Goal: Task Accomplishment & Management: Complete application form

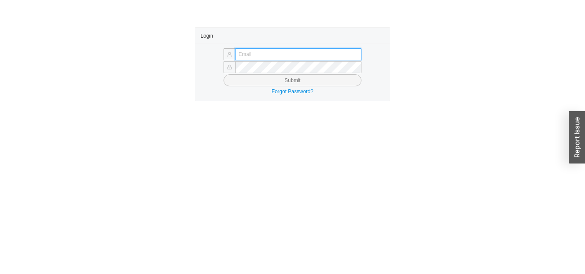
click at [350, 51] on input "text" at bounding box center [298, 54] width 126 height 12
type input "[EMAIL_ADDRESS][DOMAIN_NAME]"
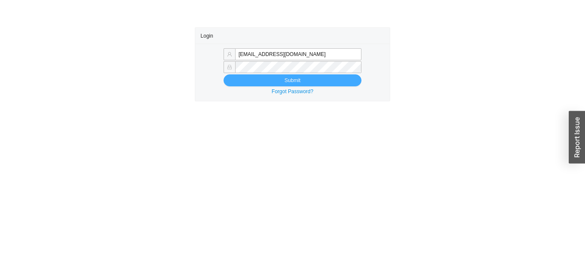
click at [274, 83] on button "Submit" at bounding box center [293, 81] width 138 height 12
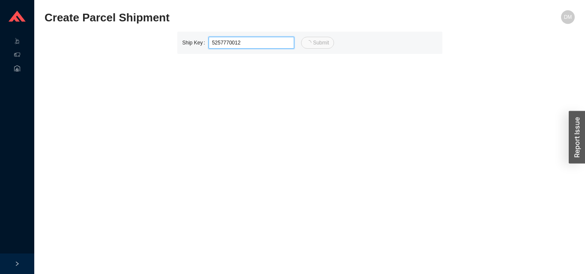
type input "12"
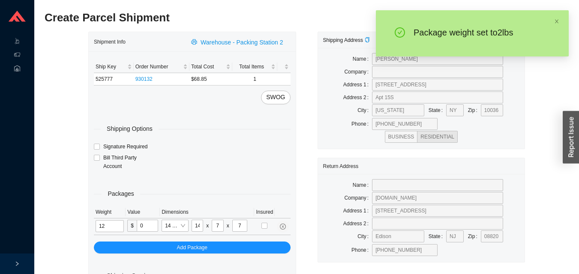
type input "2"
type input "18"
type input "12"
type input "6"
type input "2"
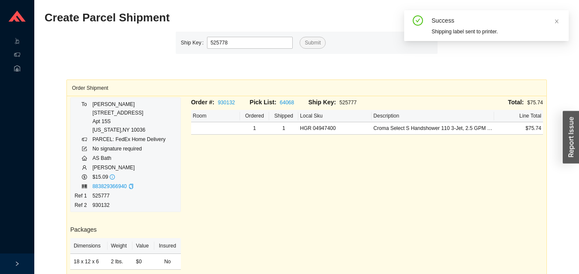
type input "525778"
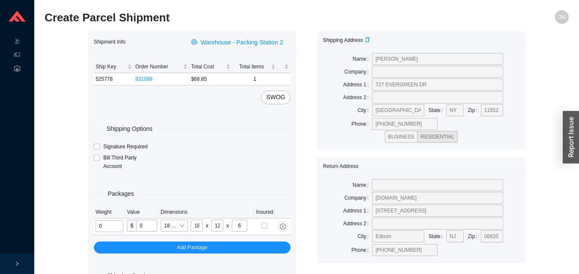
type input "2"
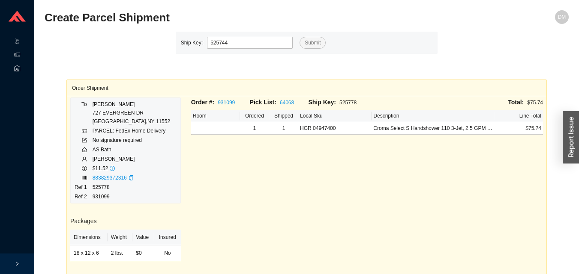
type input "525744"
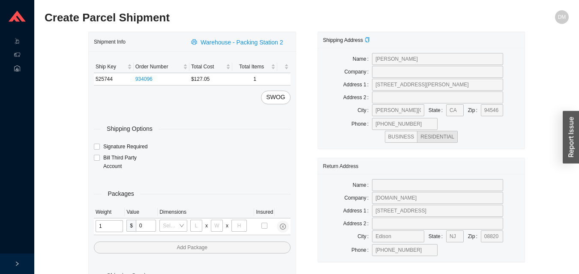
type input "12"
type input "18"
type input "12"
type input "6"
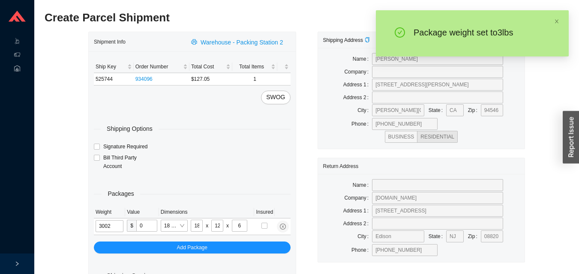
type input "3"
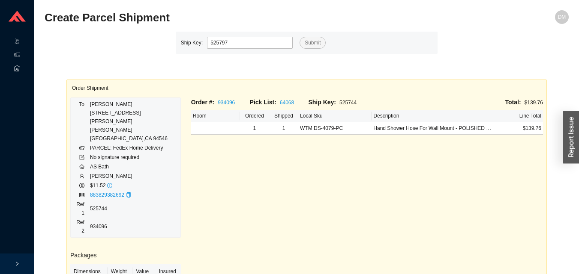
type input "525797"
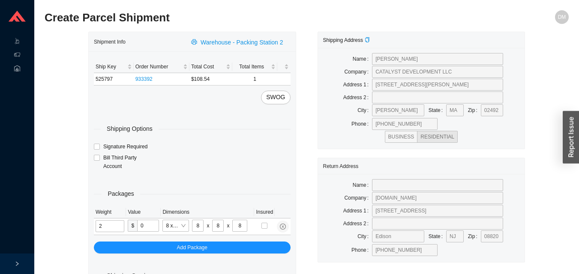
type input "4"
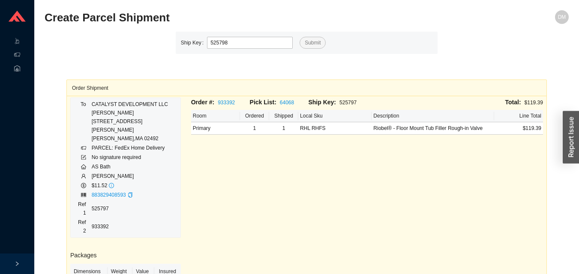
type input "525798"
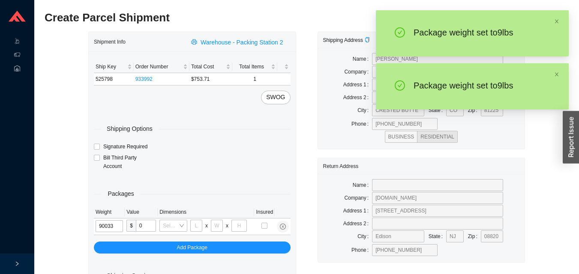
type input "9"
type input "24"
type input "14"
type input "4"
type input "9"
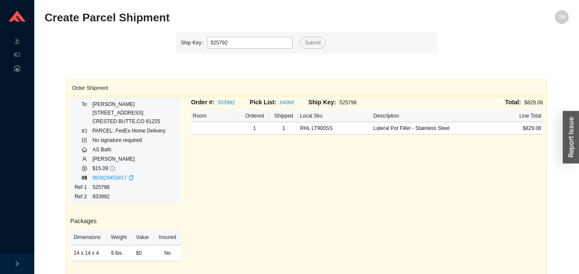
type input "525792"
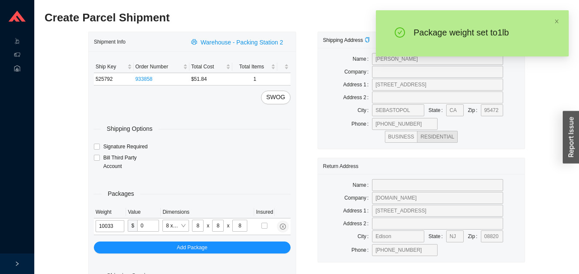
type input "1"
type input "24"
type input "14"
type input "4"
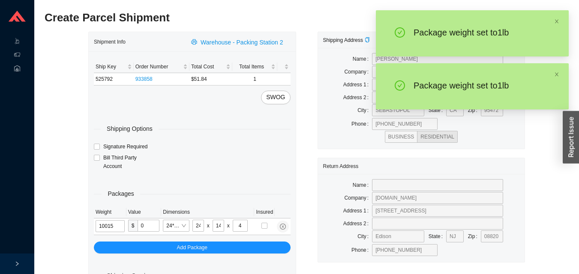
type input "1"
type input "8"
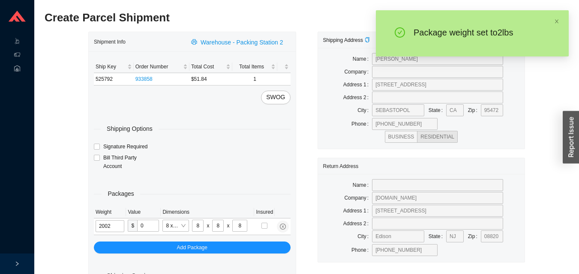
type input "2"
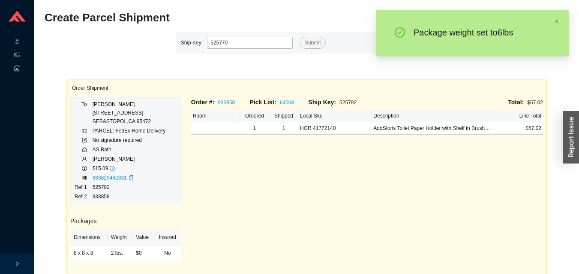
type input "525770"
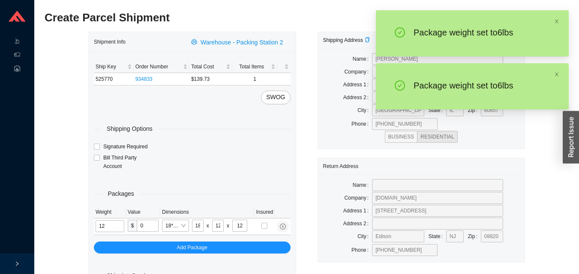
type input "6"
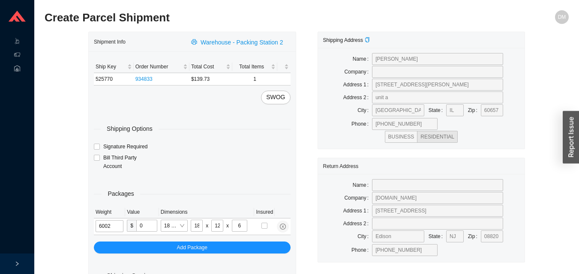
type input "6"
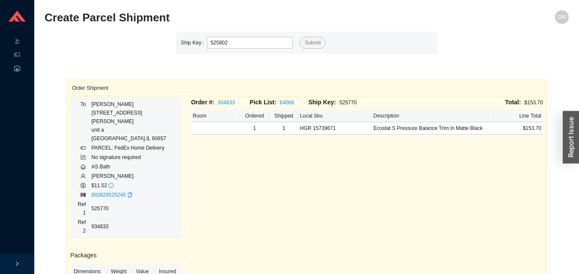
type input "525802"
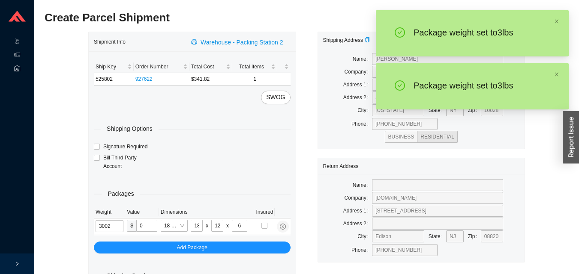
type input "3"
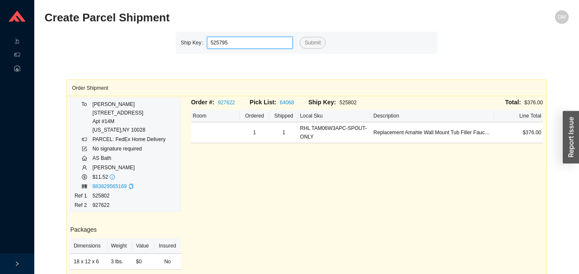
type input "525795"
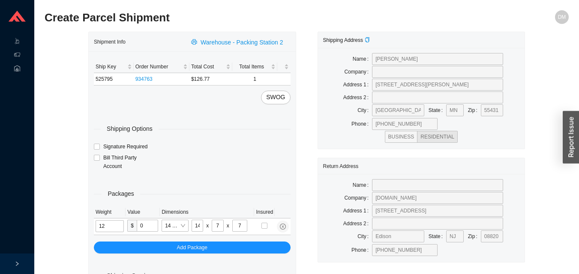
type input "5"
type input "18"
type input "12"
type input "6"
type input "5"
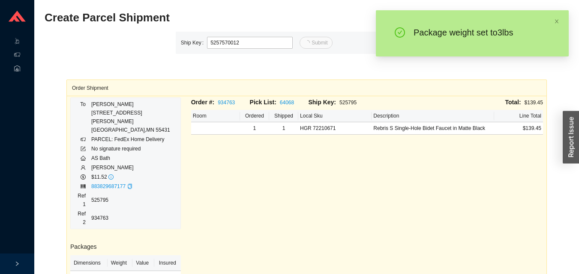
type input "12"
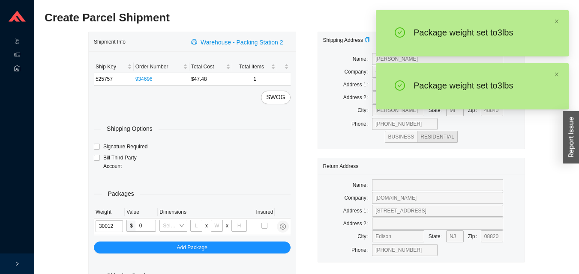
type input "3"
type input "18"
type input "12"
type input "6"
type input "3"
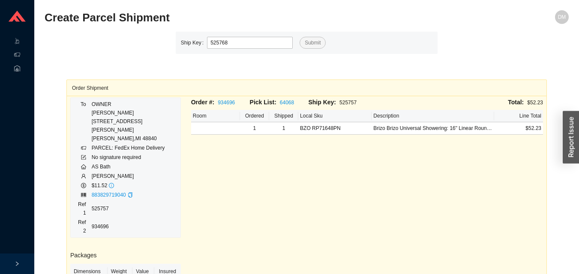
type input "525768"
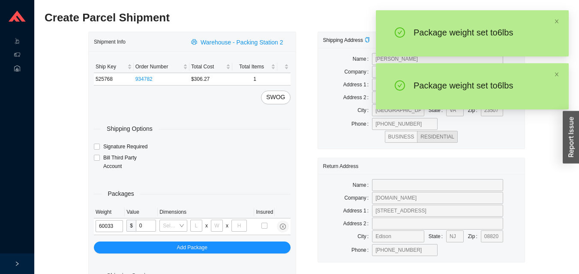
type input "6"
type input "24"
type input "14"
type input "4"
type input "6"
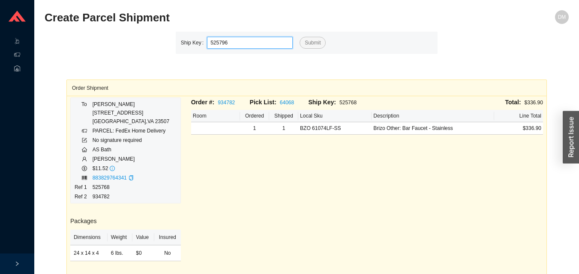
type input "525796"
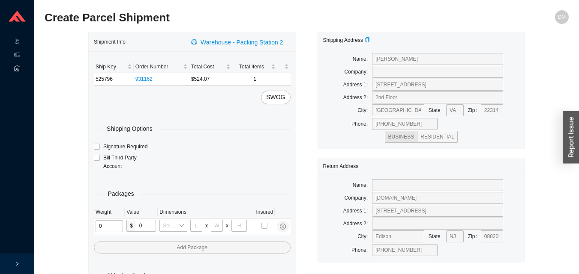
type input "1"
type input "18"
type input "5"
type input "36"
click at [105, 229] on input "tel" at bounding box center [107, 227] width 24 height 12
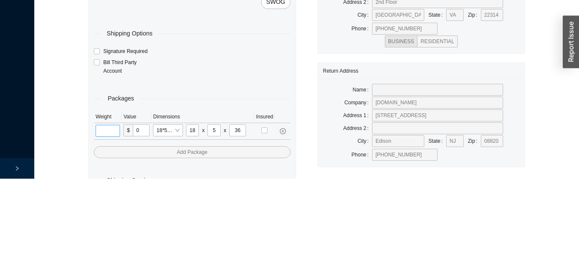
scroll to position [29, 0]
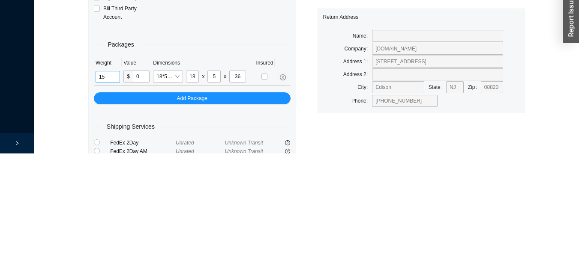
type input "15"
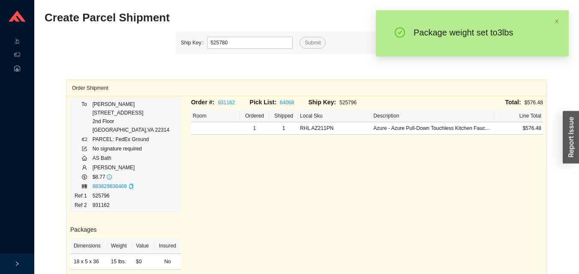
type input "525780"
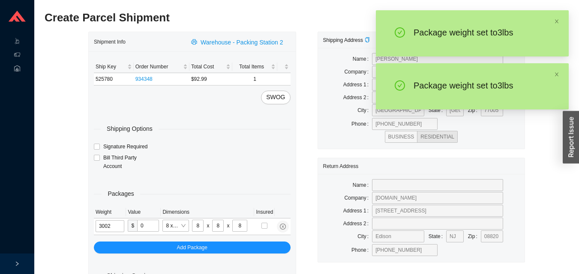
type input "3"
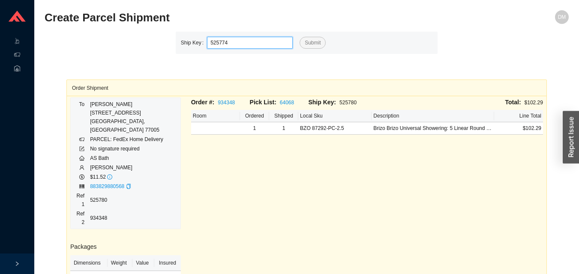
type input "525774"
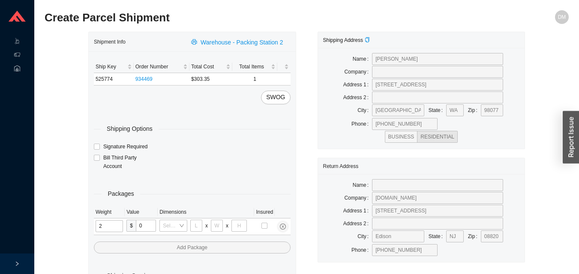
type input "25"
type input "28"
type input "16"
type input "7"
click at [119, 229] on input "tel" at bounding box center [109, 227] width 29 height 12
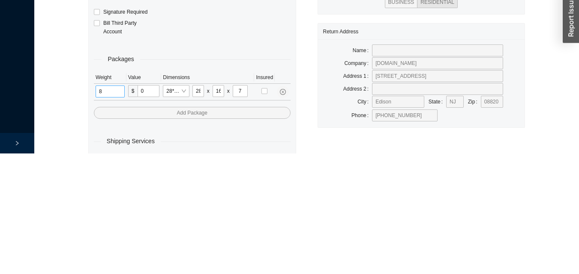
scroll to position [29, 0]
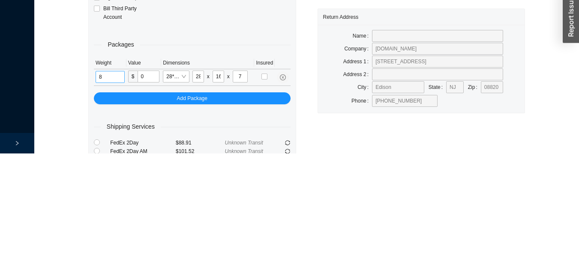
type input "8"
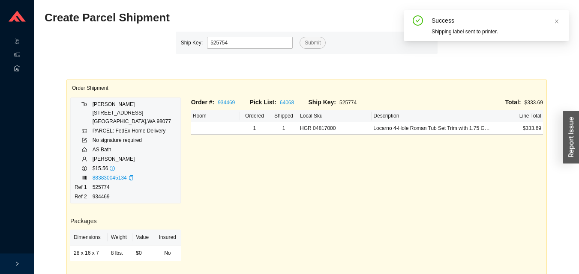
type input "525754"
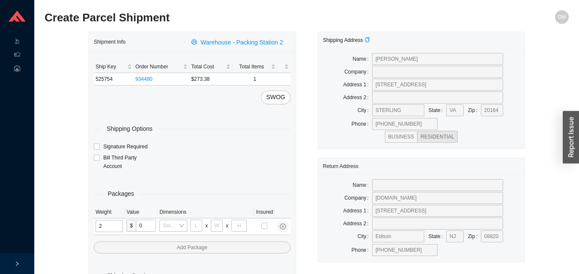
type input "25"
type input "28"
type input "16"
type input "7"
click at [109, 227] on input "tel" at bounding box center [109, 227] width 29 height 12
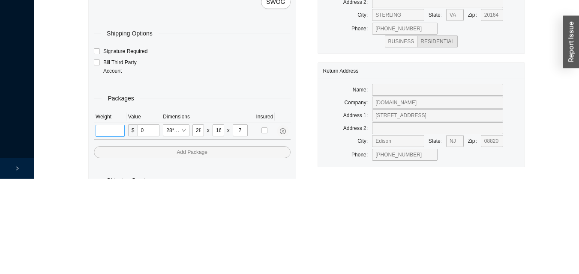
scroll to position [29, 0]
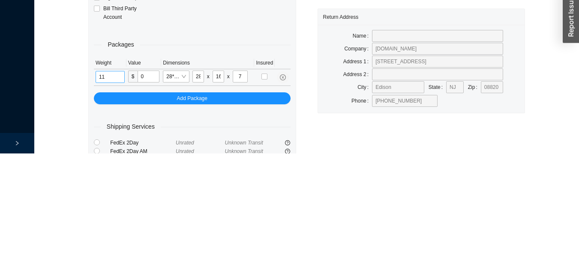
type input "11"
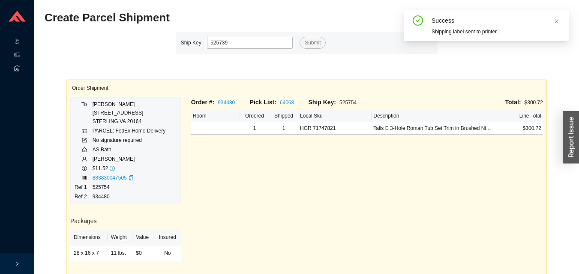
type input "525739"
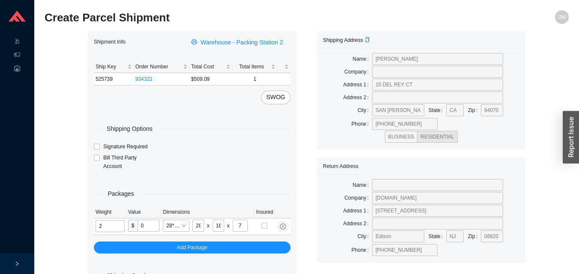
type input "10"
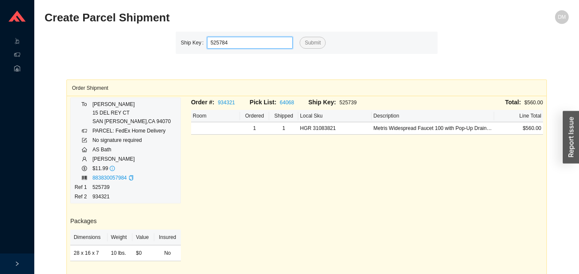
type input "525784"
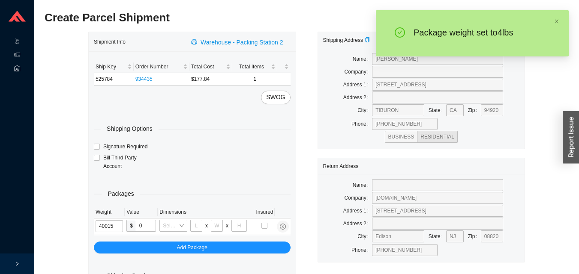
type input "4"
type input "8"
type input "4"
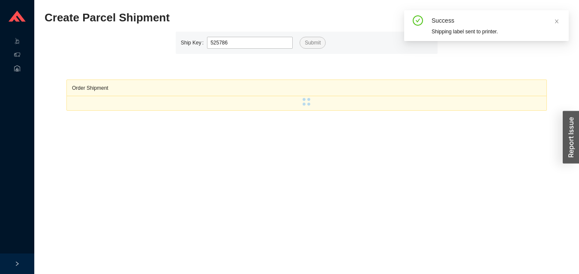
type input "525786"
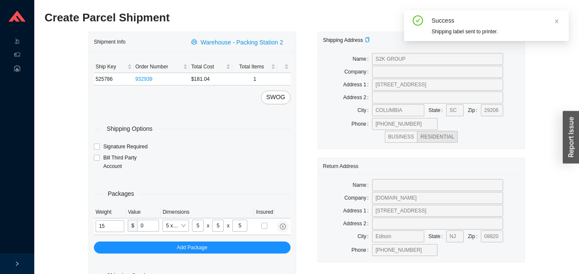
type input "1"
type input "8"
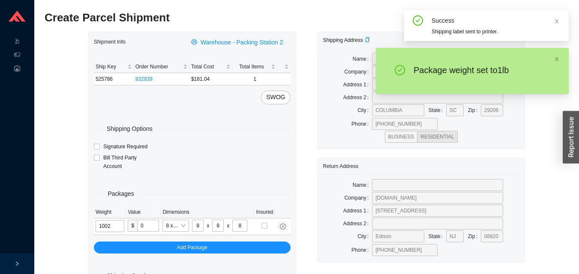
type input "1"
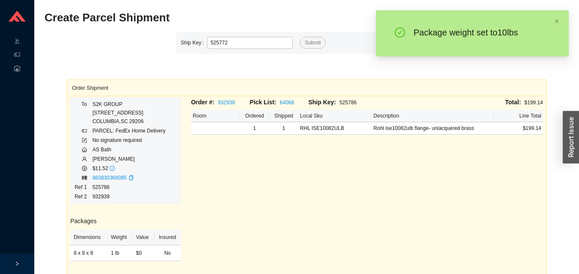
type input "525772"
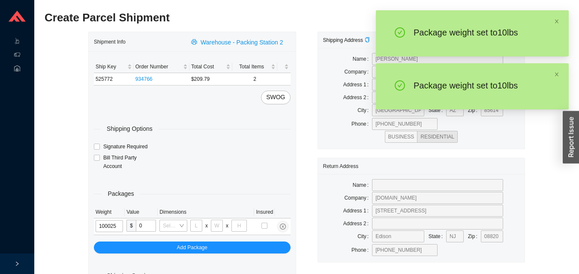
type input "10"
type input "28"
type input "16"
type input "7"
type input "10"
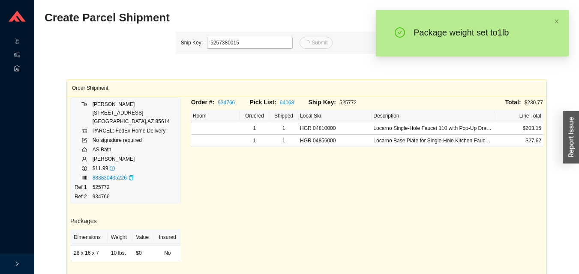
type input "15"
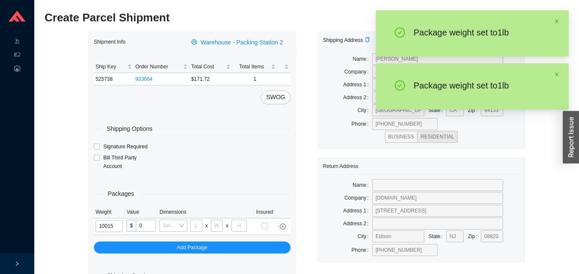
type input "1"
type input "8"
type input "1"
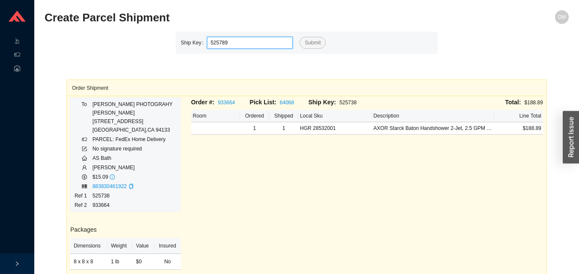
type input "525789"
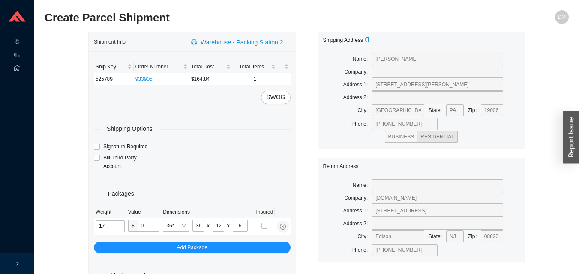
type input "6"
type input "8"
type input "36"
type input "6"
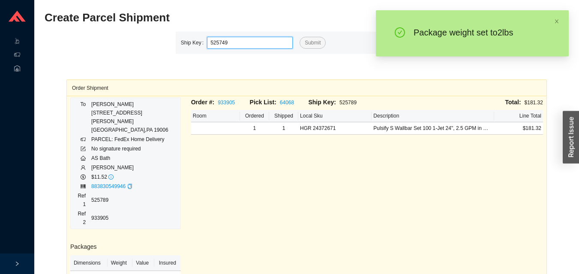
type input "525749"
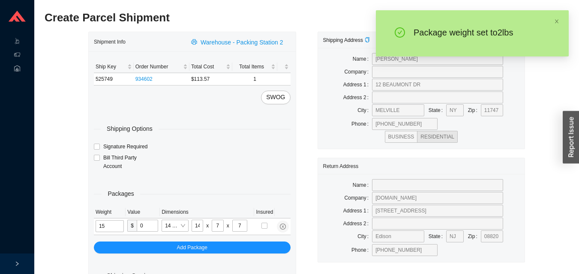
type input "2"
type input "8"
type input "2"
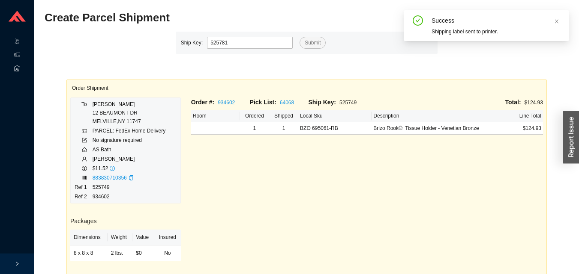
type input "525781"
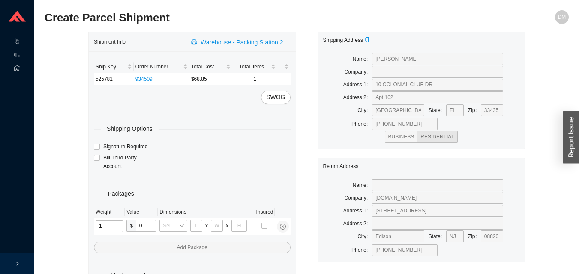
type input "15"
type input "8"
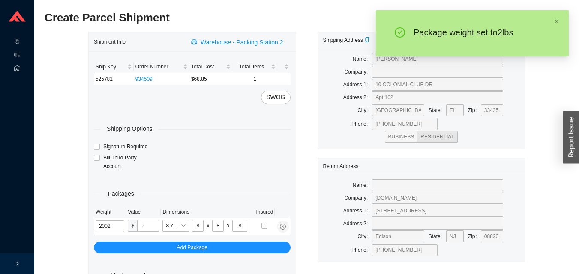
type input "2"
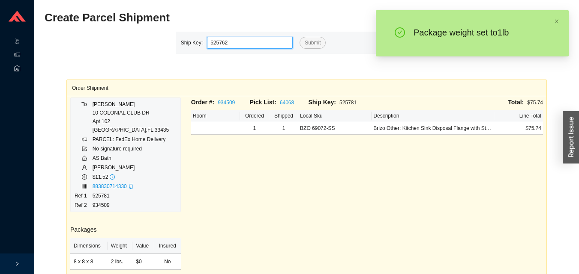
type input "525762"
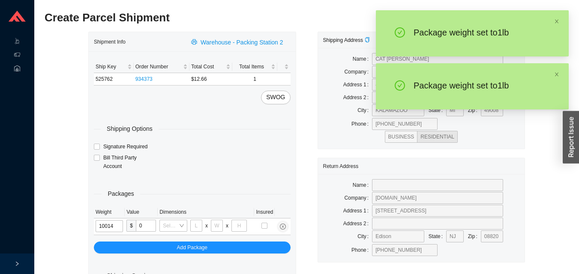
type input "1"
type input "5"
type input "1"
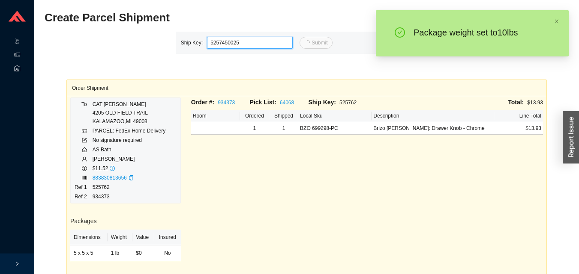
type input "25"
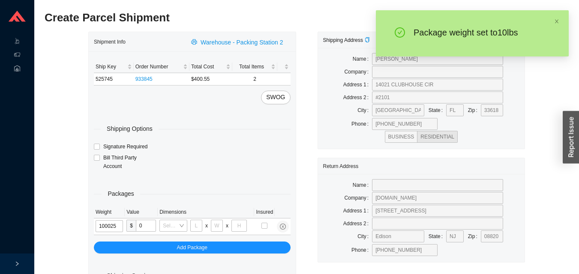
type input "10"
type input "28"
type input "16"
type input "7"
type input "10"
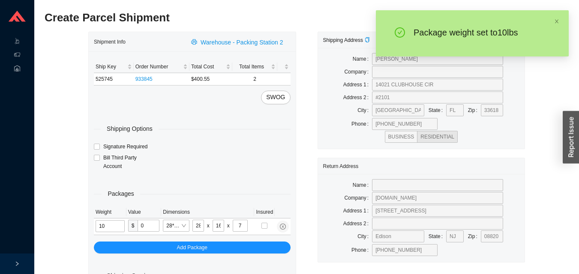
type input "14"
type input "7"
type input "10"
type input "28"
type input "16"
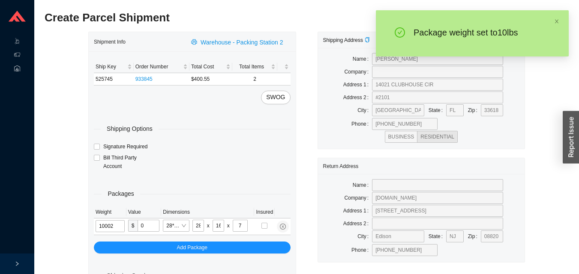
type input "10"
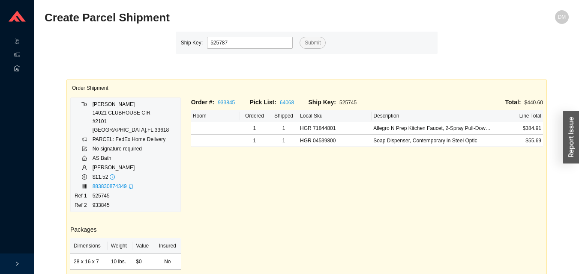
type input "525787"
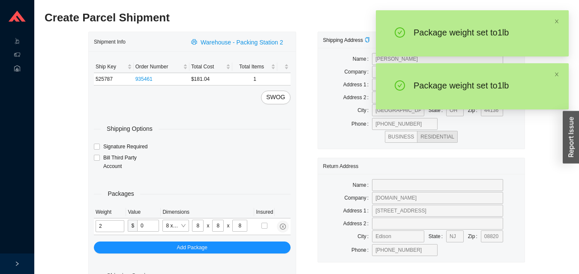
type input "1"
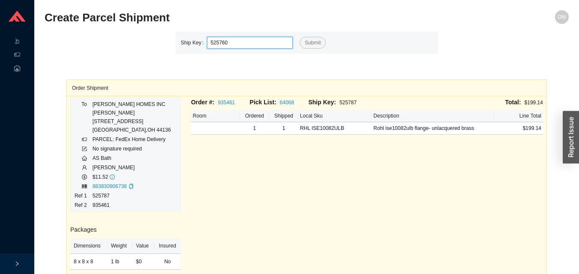
type input "525760"
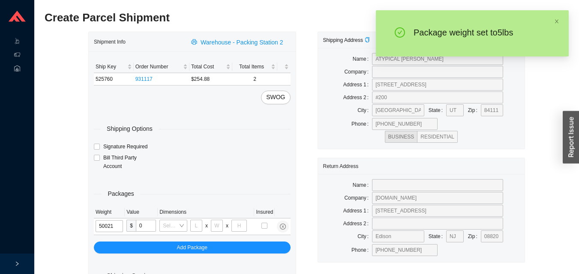
type input "5"
type input "18"
type input "12"
type input "5"
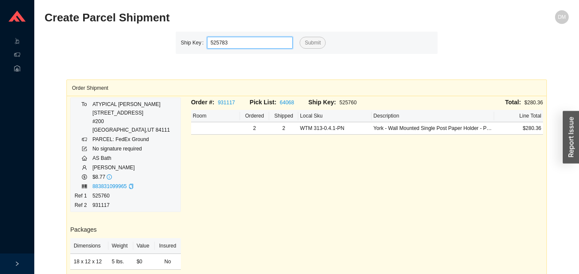
type input "525783"
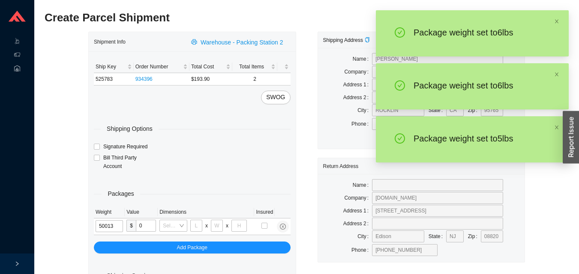
type input "5"
type input "10"
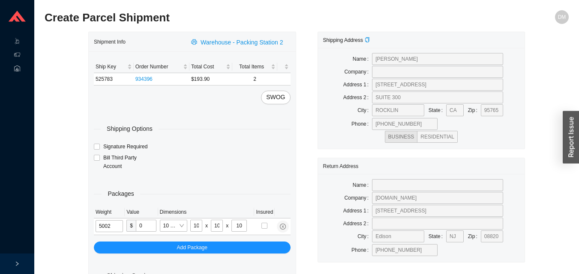
type input "5"
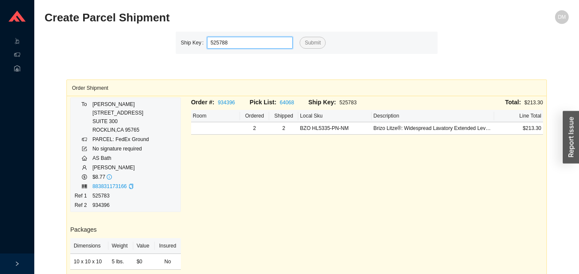
type input "525788"
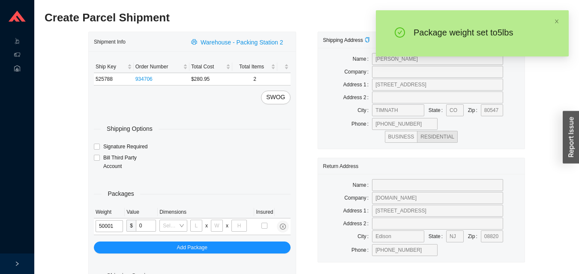
type input "5"
type input "18"
type input "5"
type input "36"
click at [116, 226] on input "5" at bounding box center [107, 227] width 24 height 12
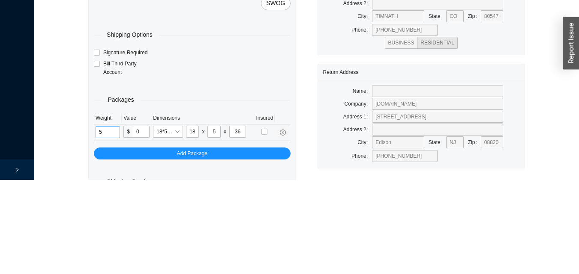
scroll to position [29, 0]
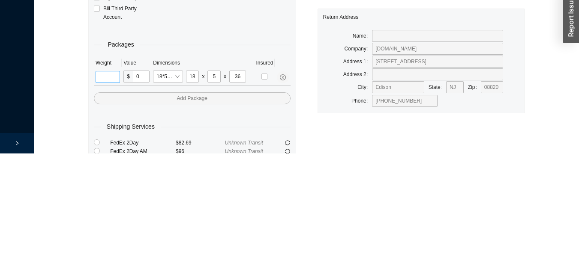
type input "1"
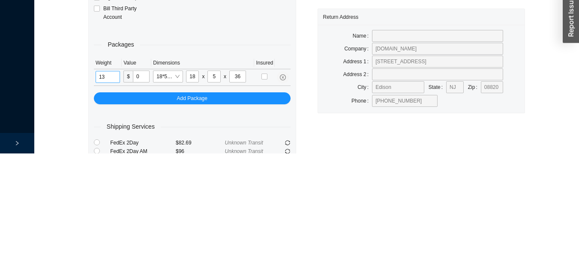
type input "13"
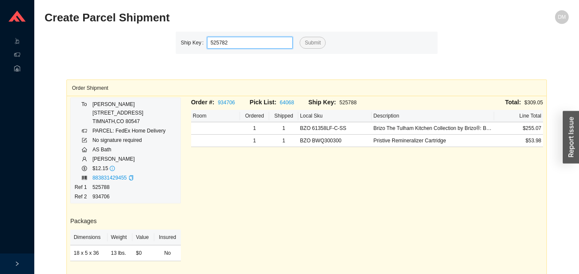
type input "525782"
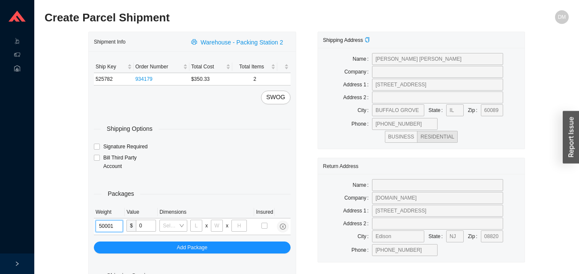
type input "5"
type input "18"
type input "5"
type input "36"
click at [116, 226] on input "5" at bounding box center [107, 227] width 24 height 12
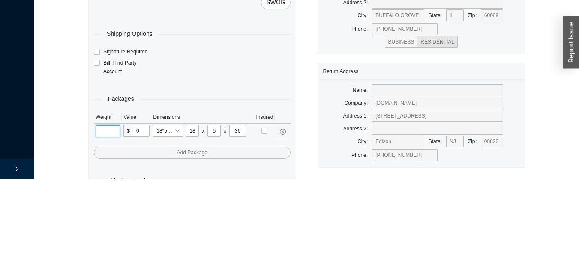
scroll to position [29, 0]
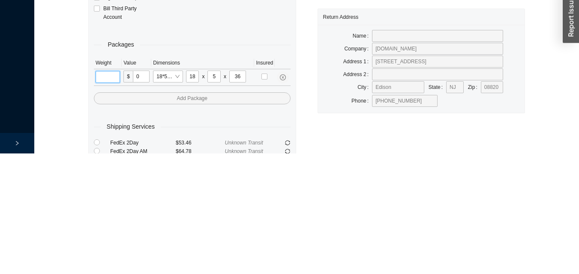
type input "4"
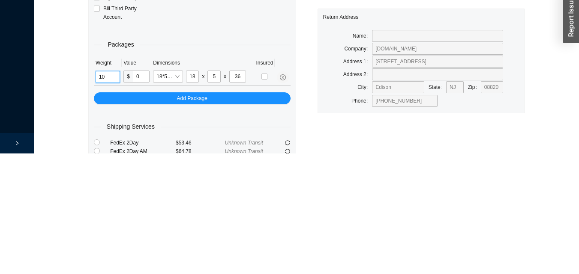
type input "10"
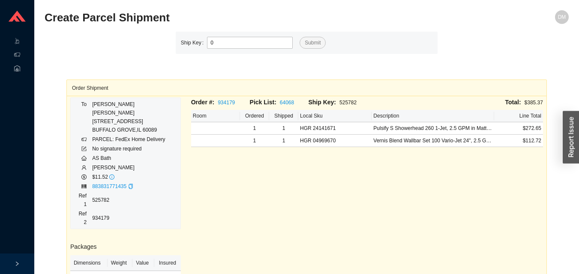
type input "0"
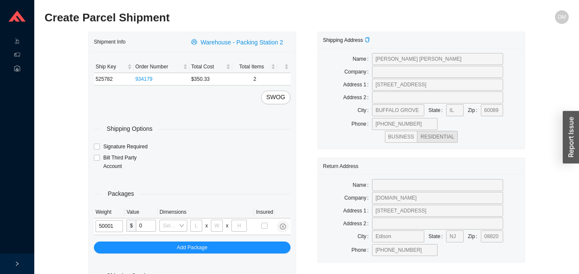
type input "5"
type input "18"
type input "5"
type input "36"
click at [115, 226] on input "5" at bounding box center [107, 227] width 24 height 12
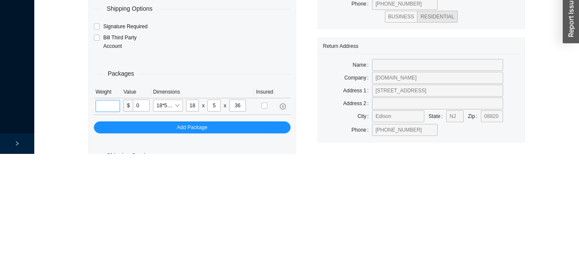
scroll to position [29, 0]
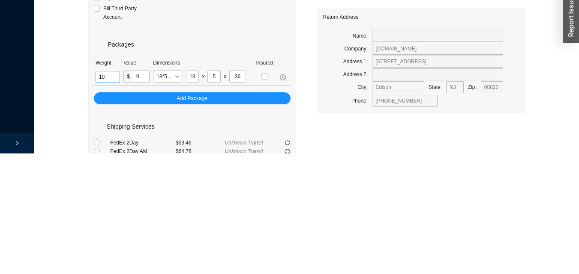
type input "10"
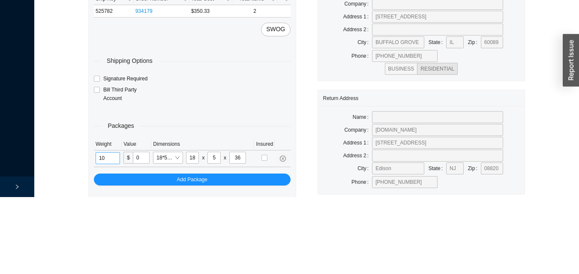
scroll to position [0, 0]
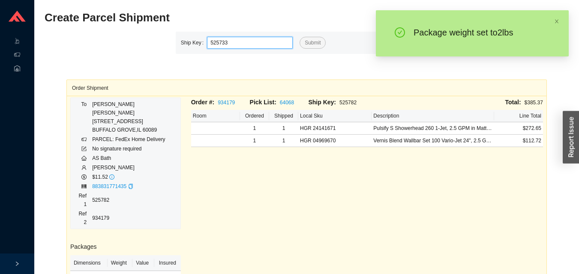
type input "525733"
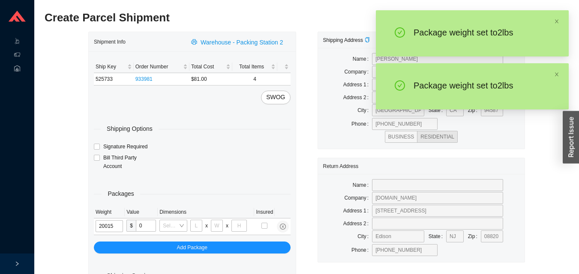
type input "2"
type input "8"
type input "2"
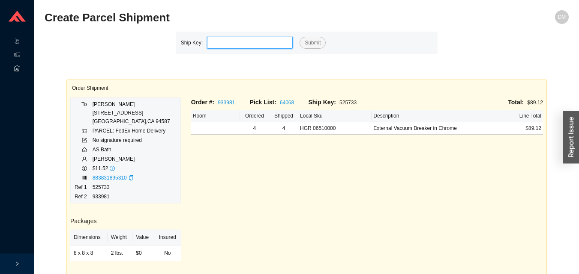
click at [245, 45] on input "tel" at bounding box center [250, 43] width 86 height 12
type input "525771"
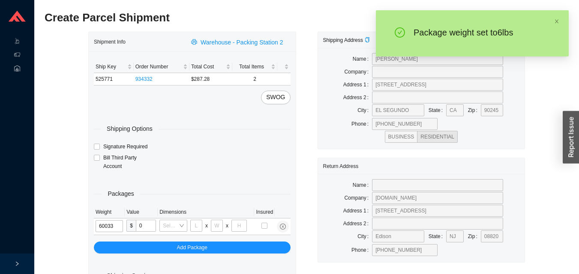
type input "6"
type input "24"
type input "14"
type input "4"
type input "6"
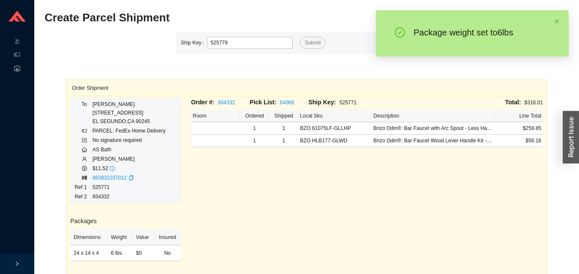
type input "525779"
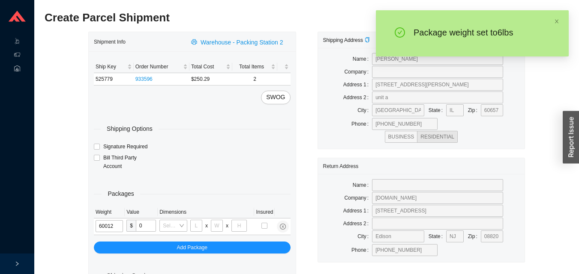
type input "6"
type input "18"
type input "12"
type input "6"
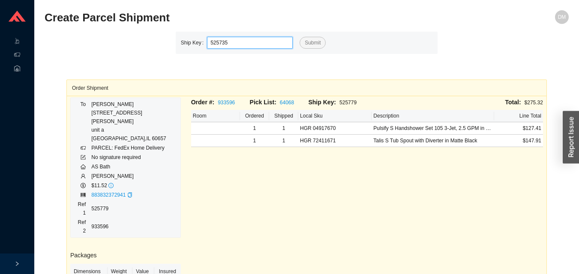
type input "525735"
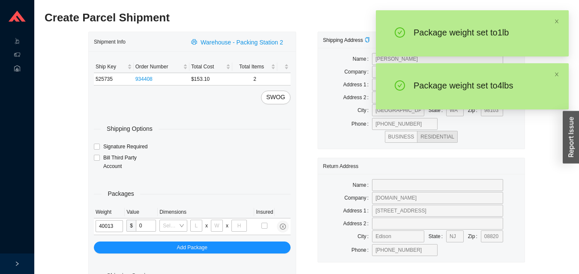
type input "4"
type input "10"
